Goal: Task Accomplishment & Management: Use online tool/utility

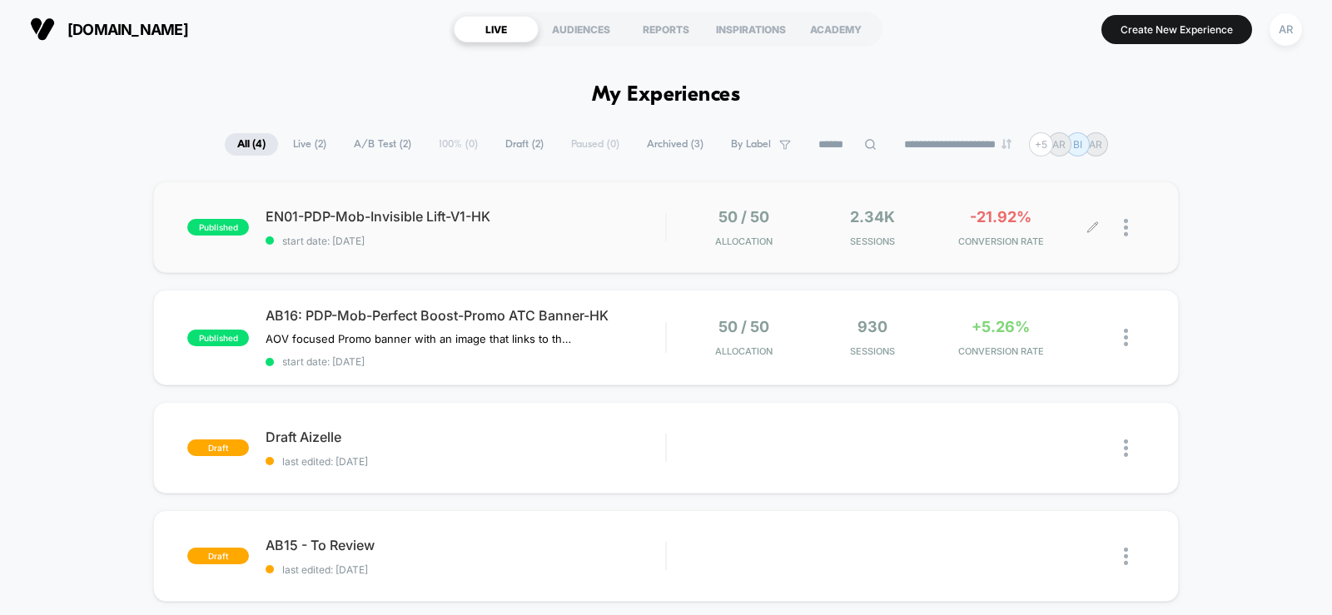
click at [1122, 226] on div at bounding box center [1119, 227] width 52 height 39
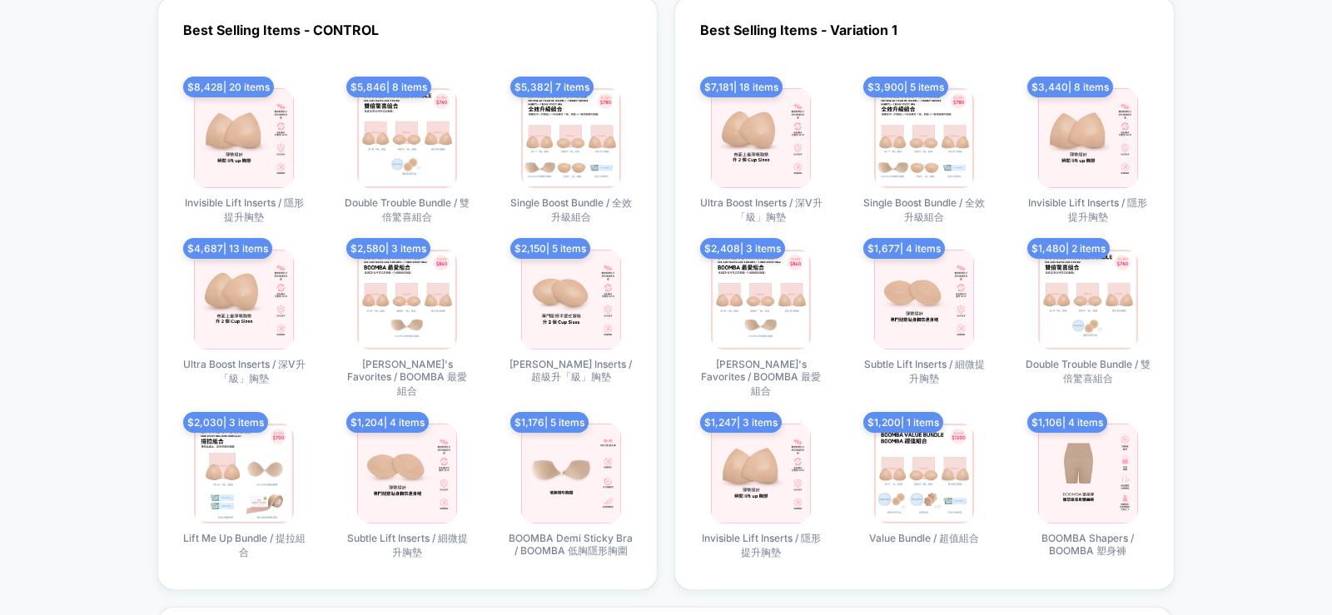
scroll to position [2665, 0]
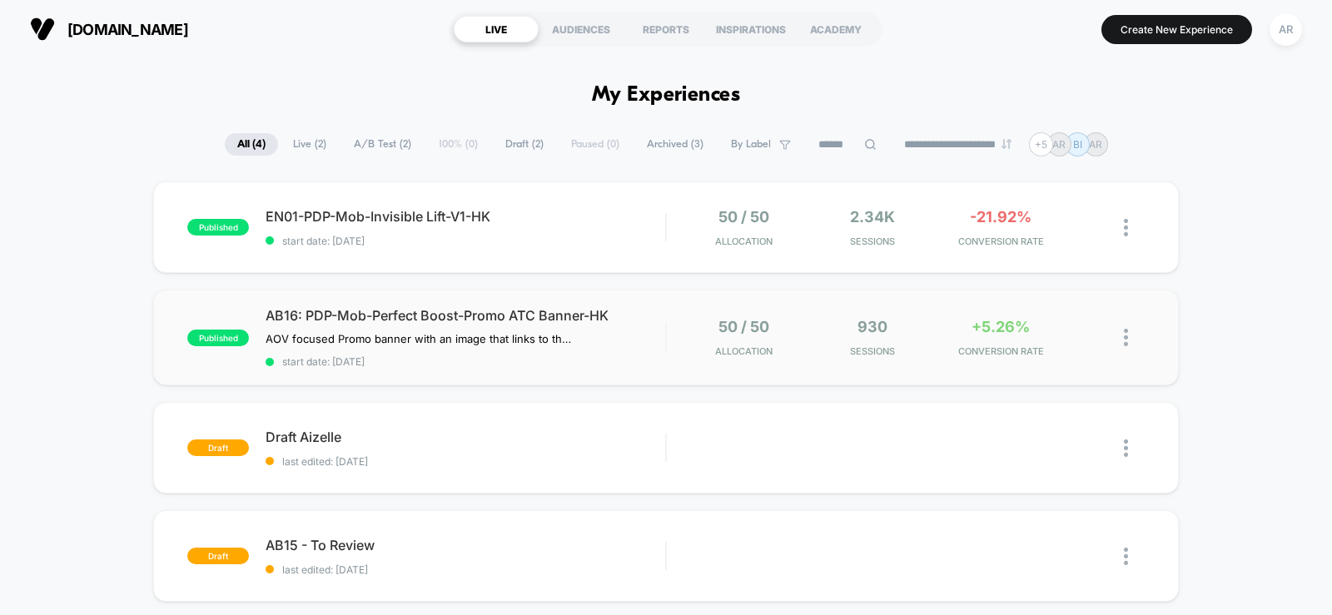
click at [1124, 336] on img at bounding box center [1126, 337] width 4 height 17
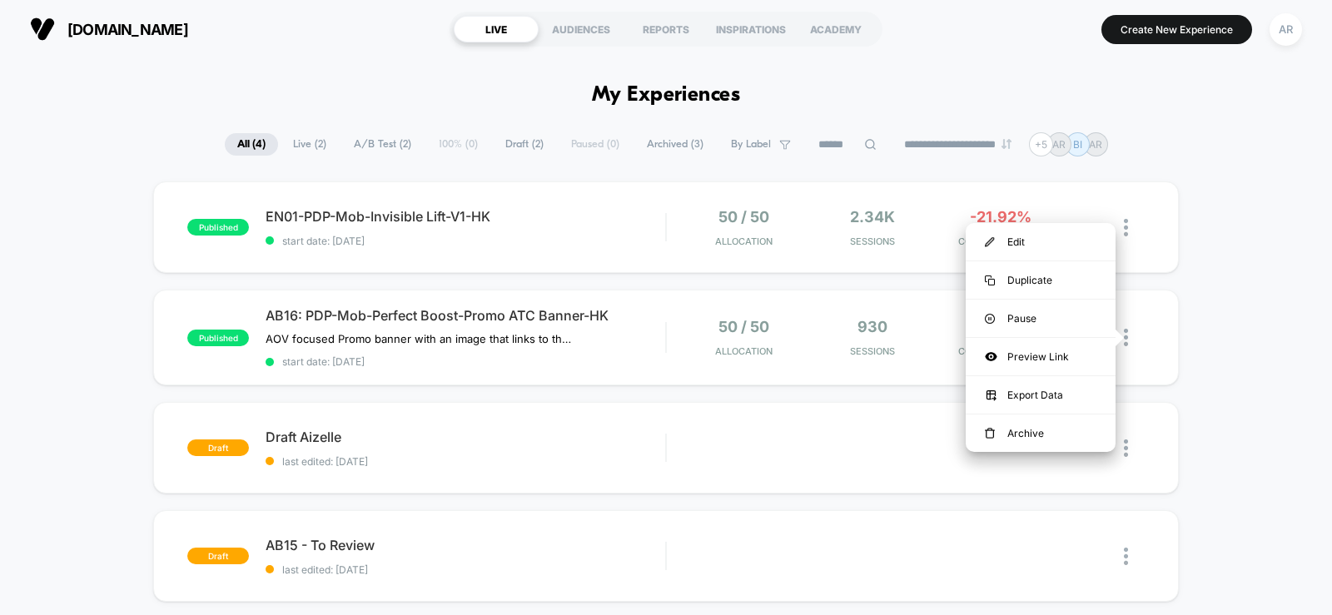
click at [1261, 336] on div "published EN01-PDP-Mob-Invisible Lift-V1-HK start date: 8/14/2025 50 / 50 Alloc…" at bounding box center [666, 434] width 1332 height 504
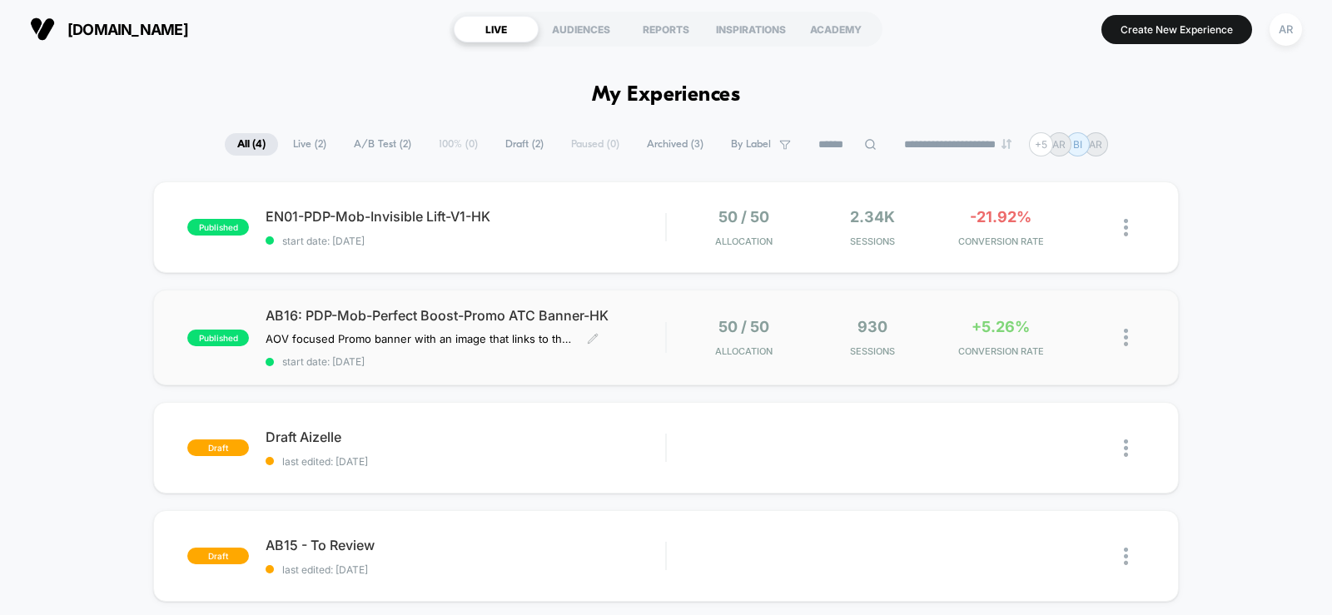
click at [457, 313] on span "AB16: PDP-Mob-Perfect Boost-Promo ATC Banner-HK" at bounding box center [466, 315] width 400 height 17
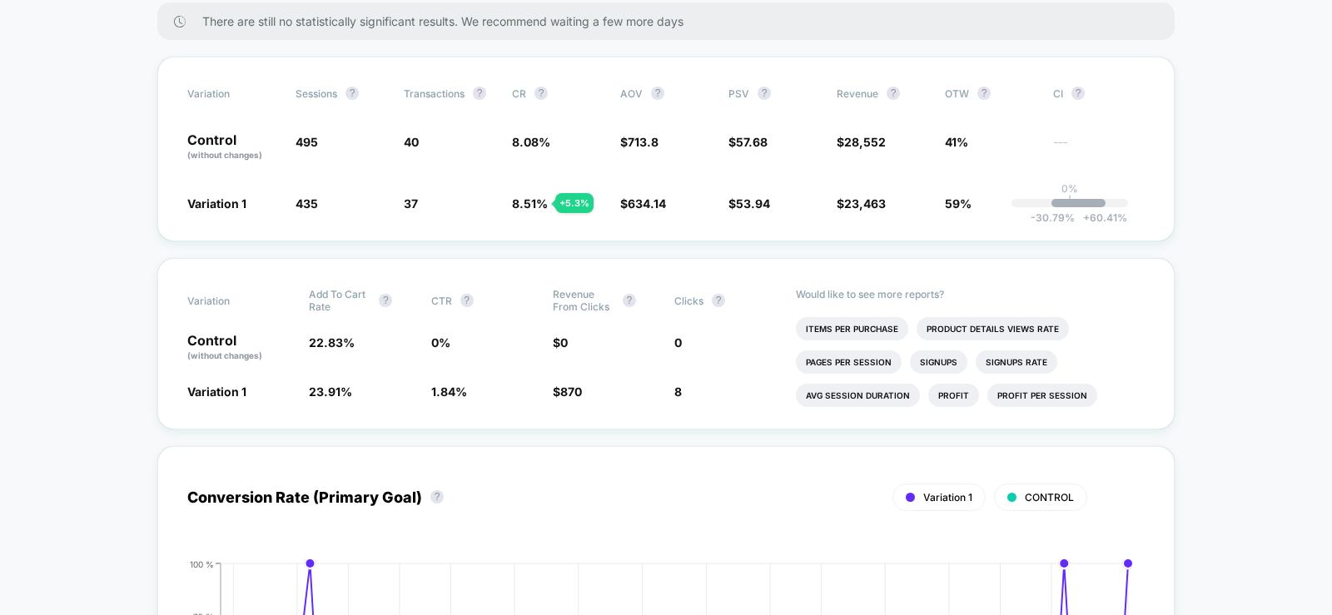
scroll to position [333, 0]
